Goal: Navigation & Orientation: Find specific page/section

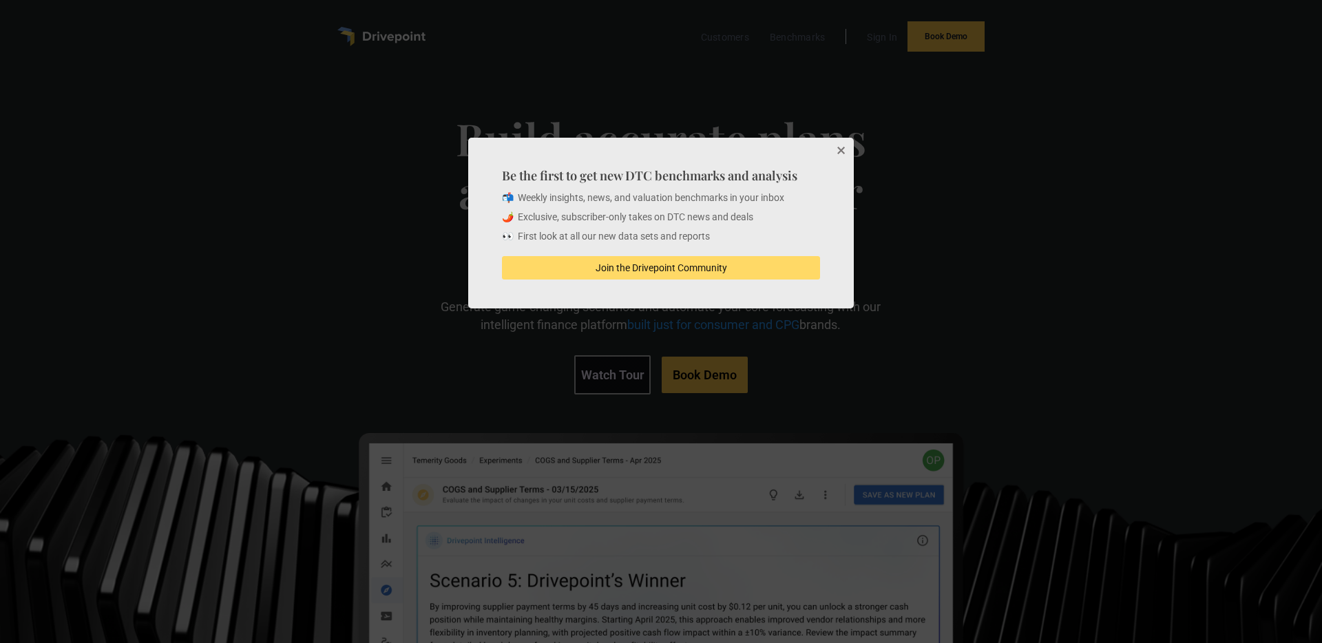
click at [845, 149] on button "Close" at bounding box center [840, 152] width 28 height 28
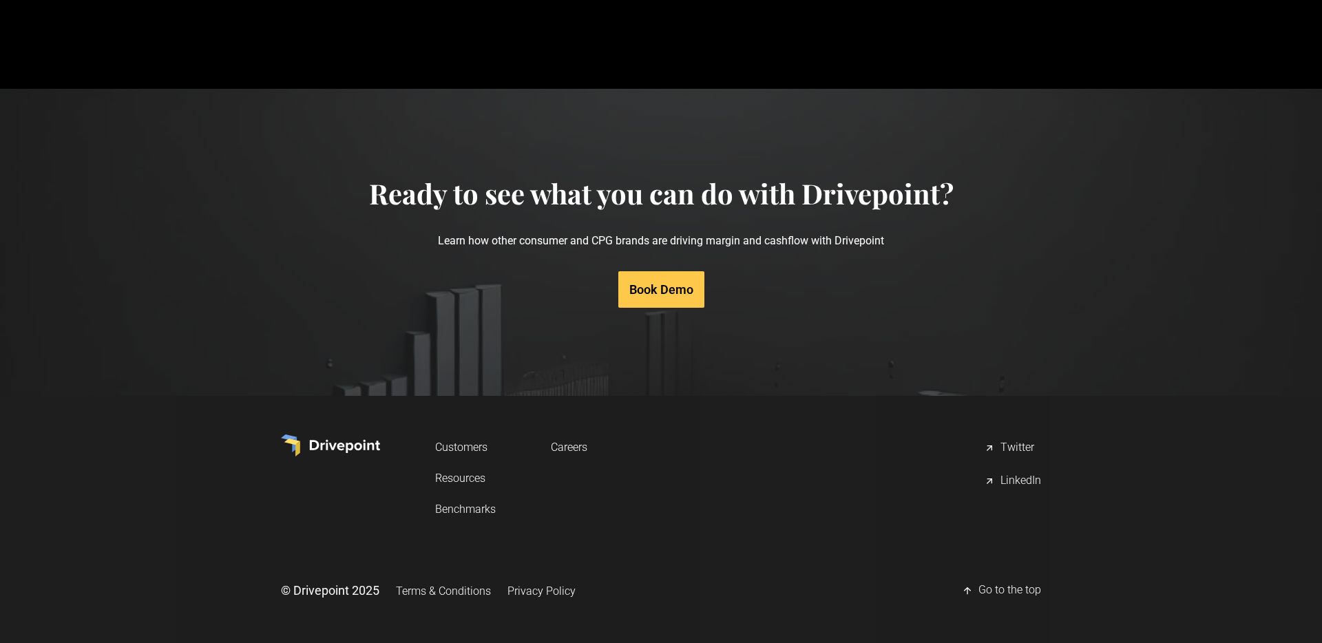
scroll to position [6563, 0]
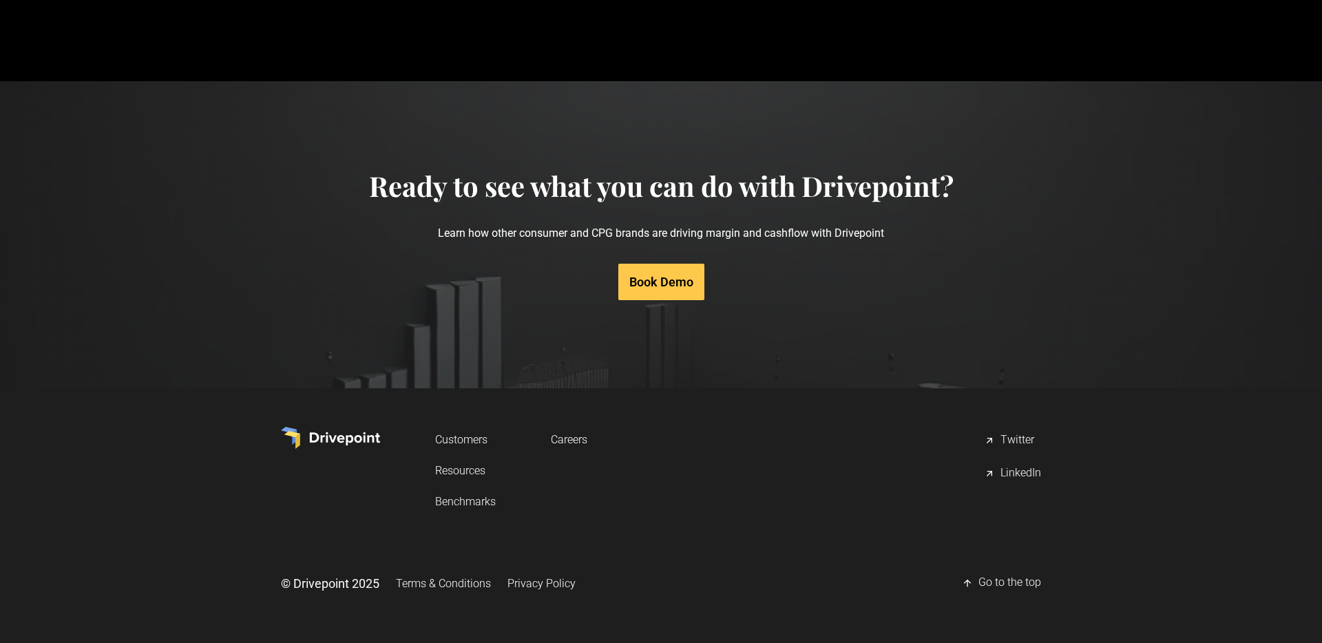
click at [575, 439] on link "Careers" at bounding box center [569, 439] width 36 height 25
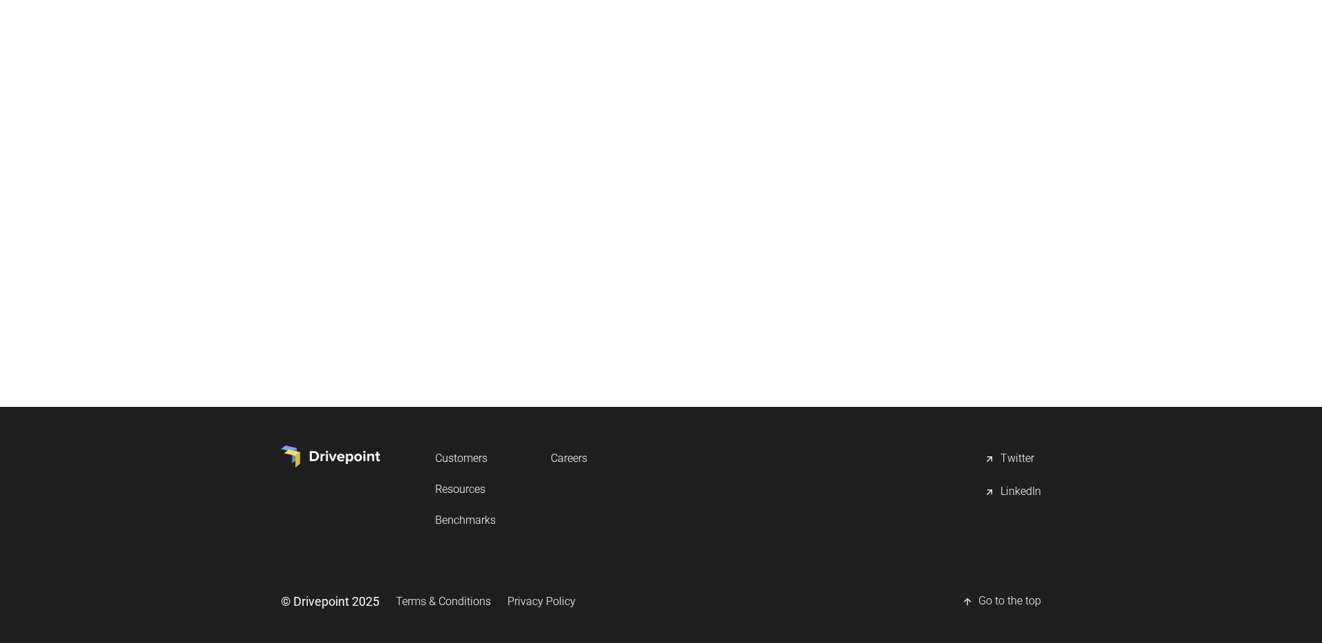
scroll to position [398, 0]
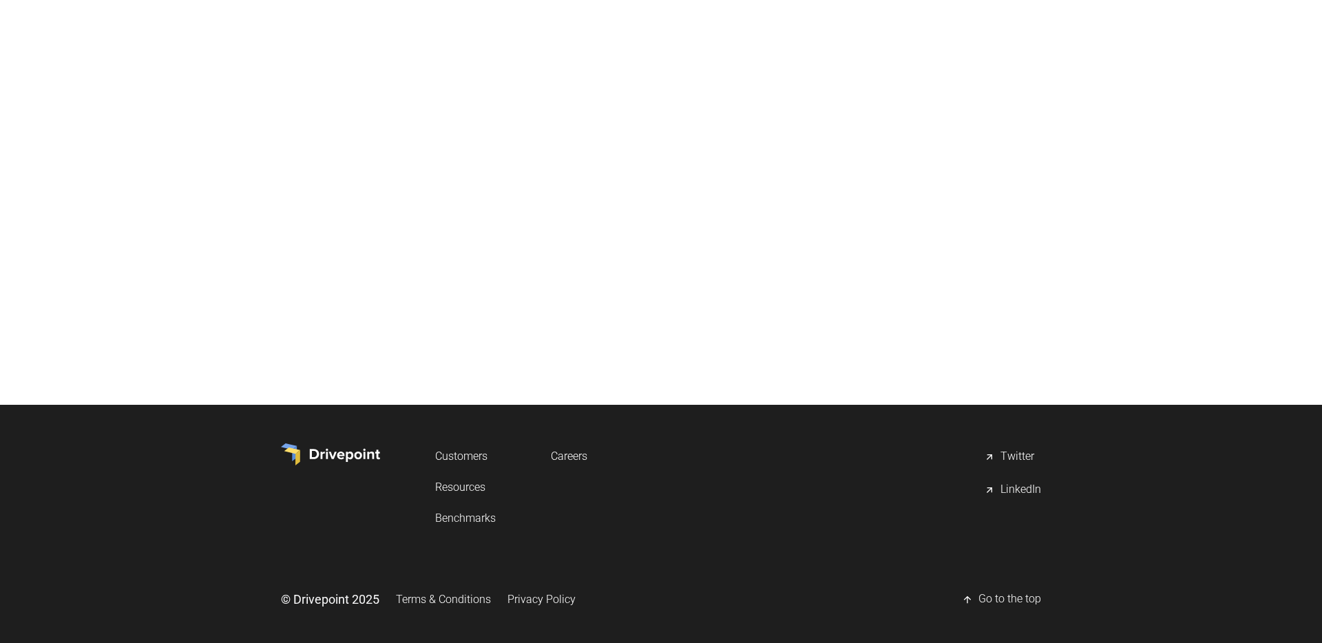
click at [1030, 491] on div "LinkedIn" at bounding box center [1021, 490] width 41 height 17
